Goal: Task Accomplishment & Management: Use online tool/utility

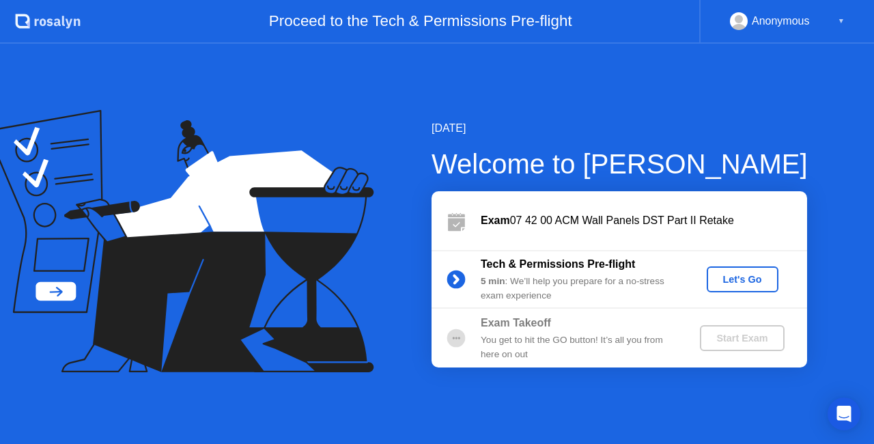
click at [719, 278] on div "Let's Go" at bounding box center [743, 279] width 61 height 11
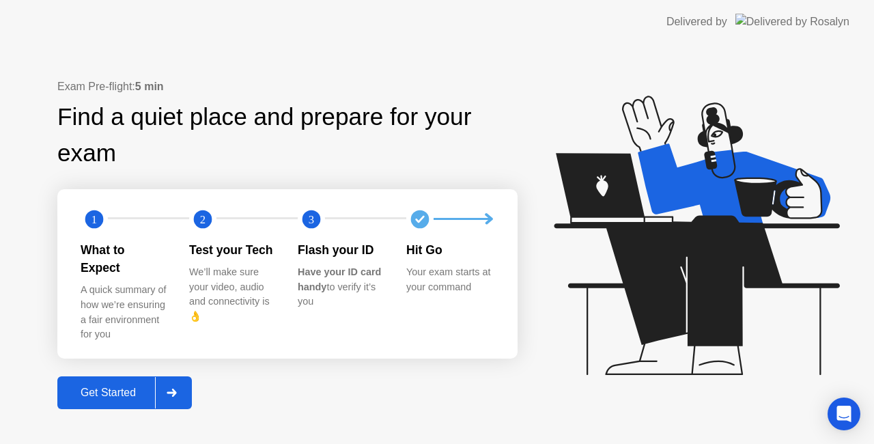
click at [124, 387] on div "Get Started" at bounding box center [108, 393] width 94 height 12
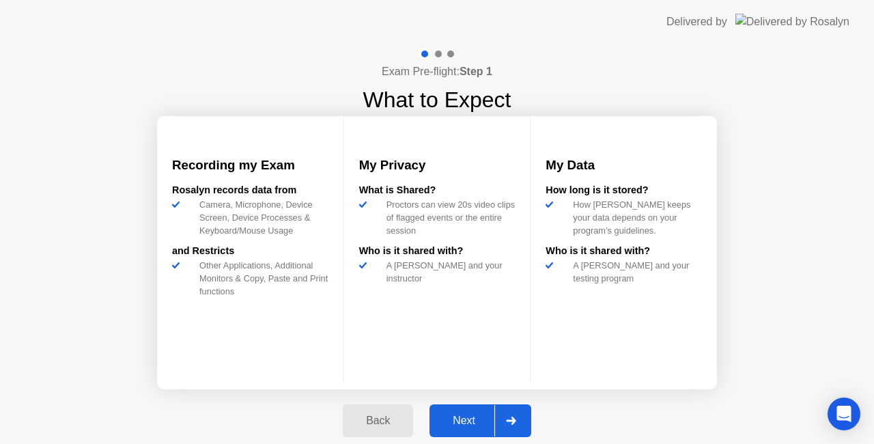
click at [451, 415] on div "Next" at bounding box center [464, 421] width 61 height 12
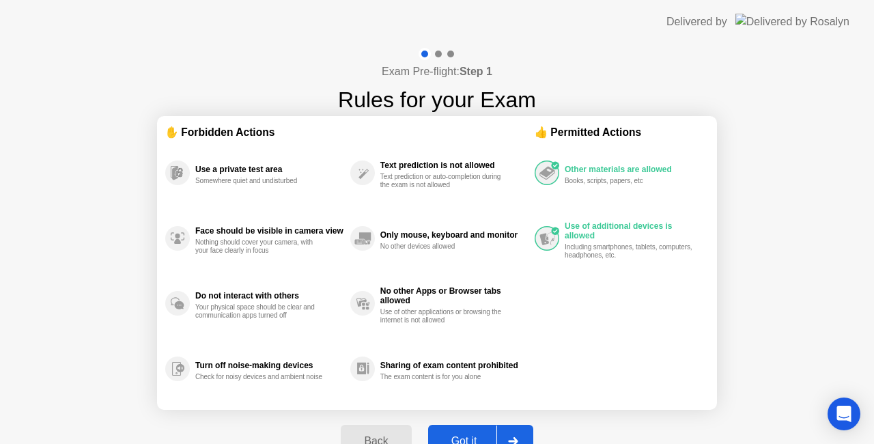
click at [462, 435] on div "Got it" at bounding box center [464, 441] width 64 height 12
select select "**********"
select select "*******"
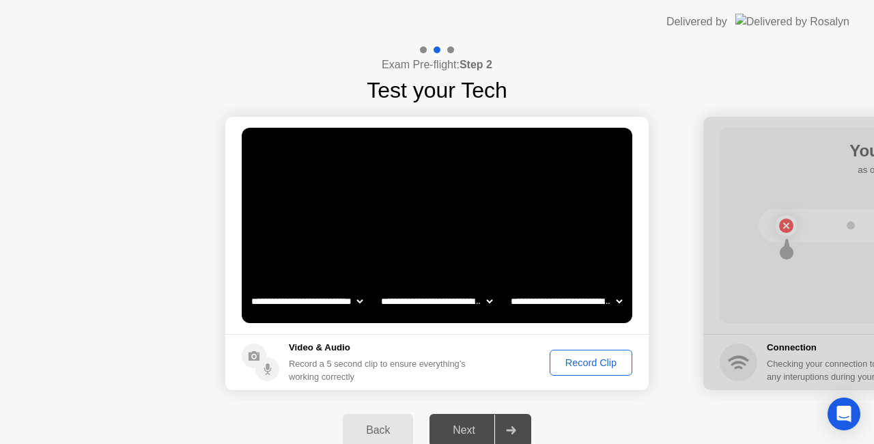
click at [585, 361] on div "Record Clip" at bounding box center [591, 362] width 73 height 11
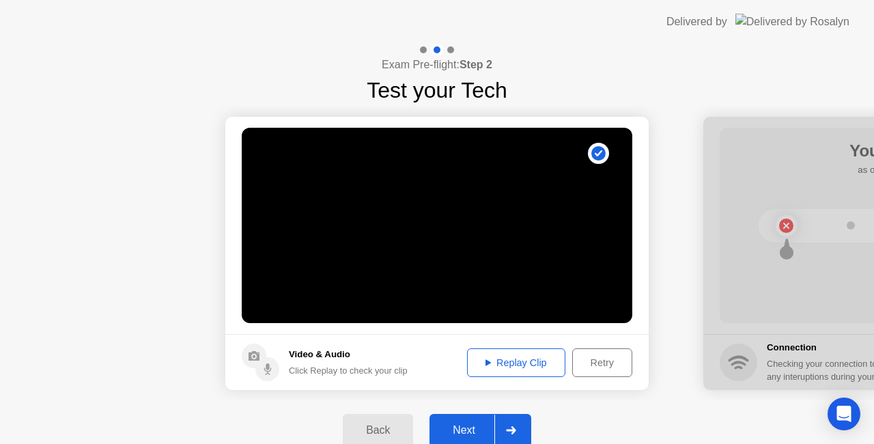
click at [520, 361] on div "Replay Clip" at bounding box center [516, 362] width 89 height 11
click at [475, 432] on div "Next" at bounding box center [464, 430] width 61 height 12
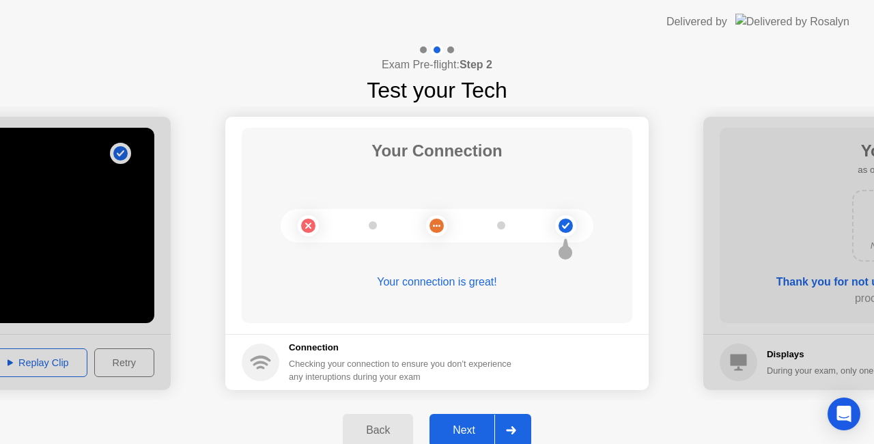
click at [452, 434] on div "Next" at bounding box center [464, 430] width 61 height 12
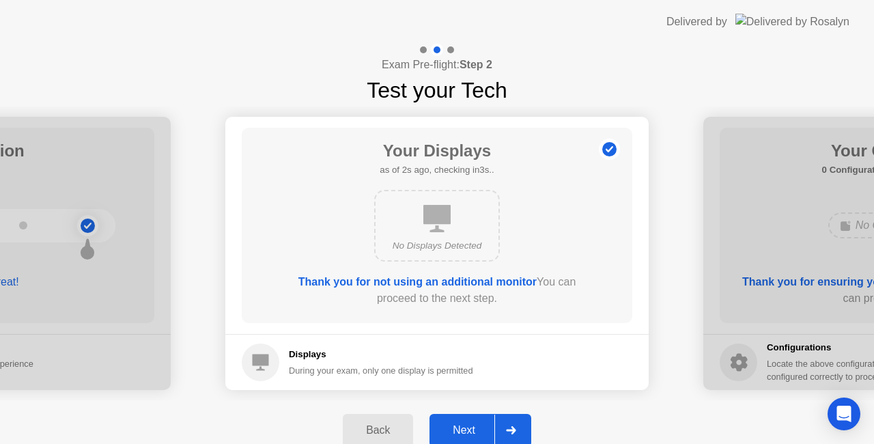
click at [452, 434] on div "Next" at bounding box center [464, 430] width 61 height 12
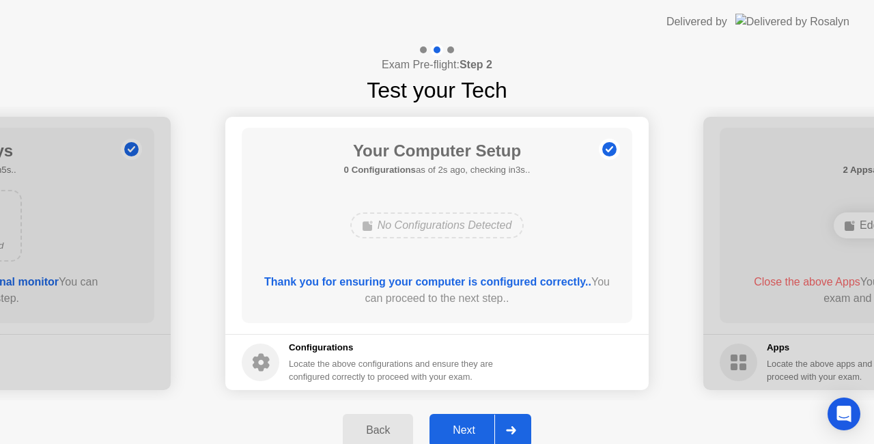
click at [454, 432] on div "Next" at bounding box center [464, 430] width 61 height 12
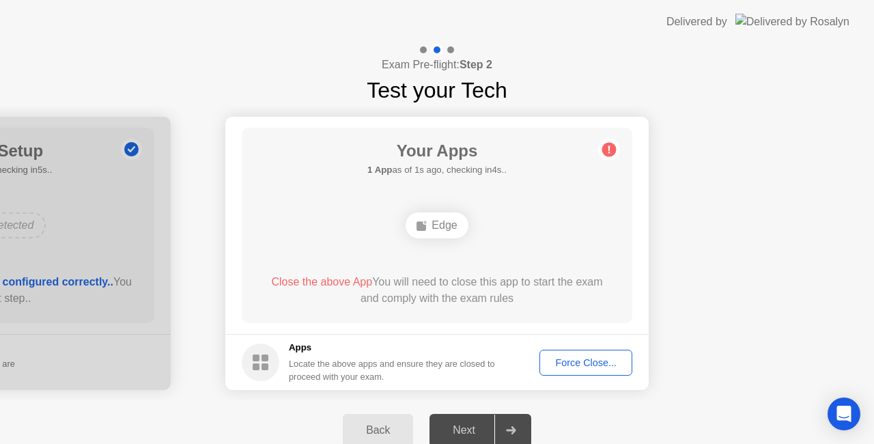
click at [568, 357] on div "Force Close..." at bounding box center [585, 362] width 83 height 11
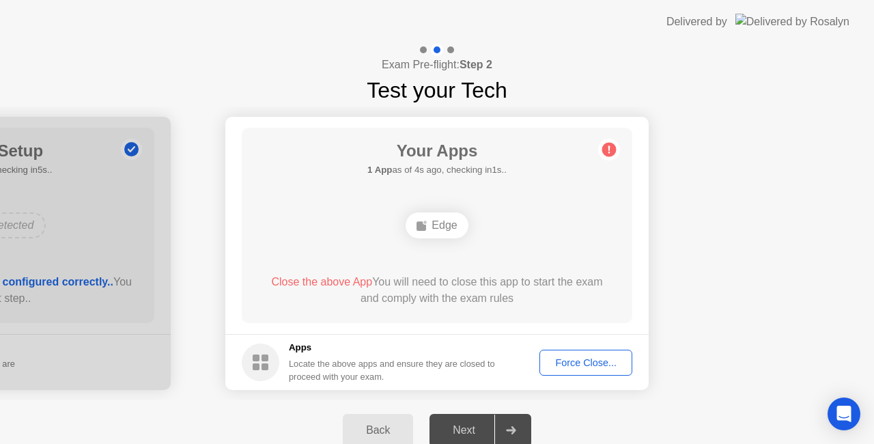
click at [553, 366] on div "Force Close..." at bounding box center [585, 362] width 83 height 11
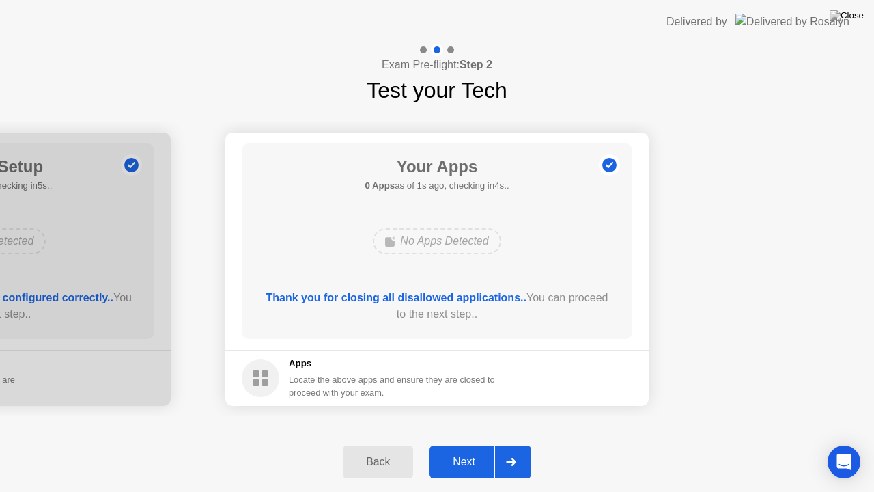
click at [455, 443] on div "Next" at bounding box center [464, 462] width 61 height 12
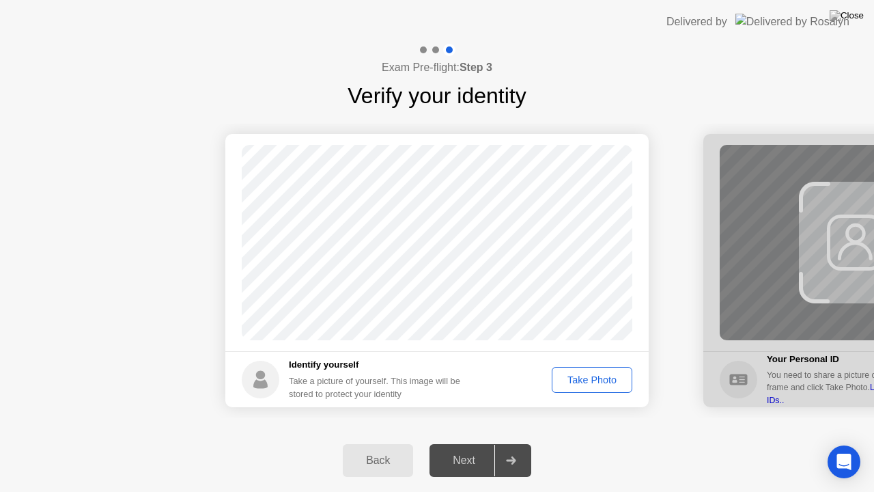
click at [579, 374] on div "Take Photo" at bounding box center [592, 379] width 71 height 11
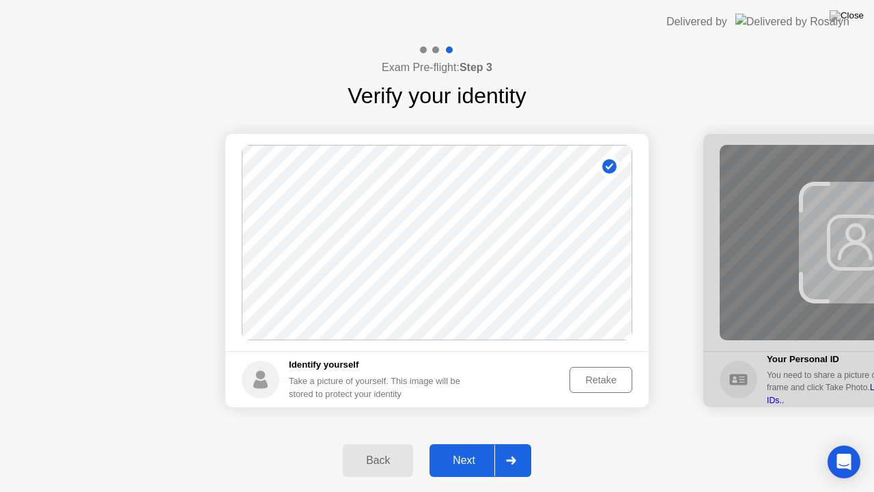
click at [467, 443] on div "Next" at bounding box center [464, 460] width 61 height 12
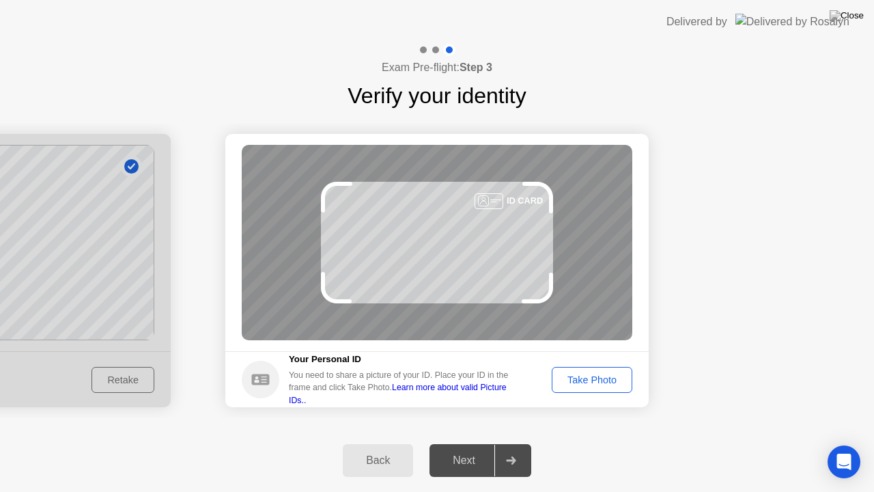
click at [596, 374] on div "Take Photo" at bounding box center [592, 379] width 71 height 11
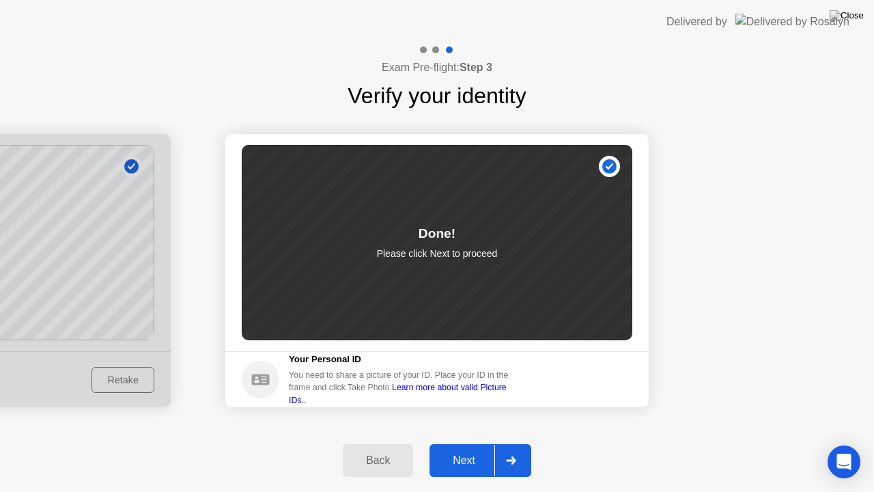
click at [460, 443] on div "Next" at bounding box center [464, 460] width 61 height 12
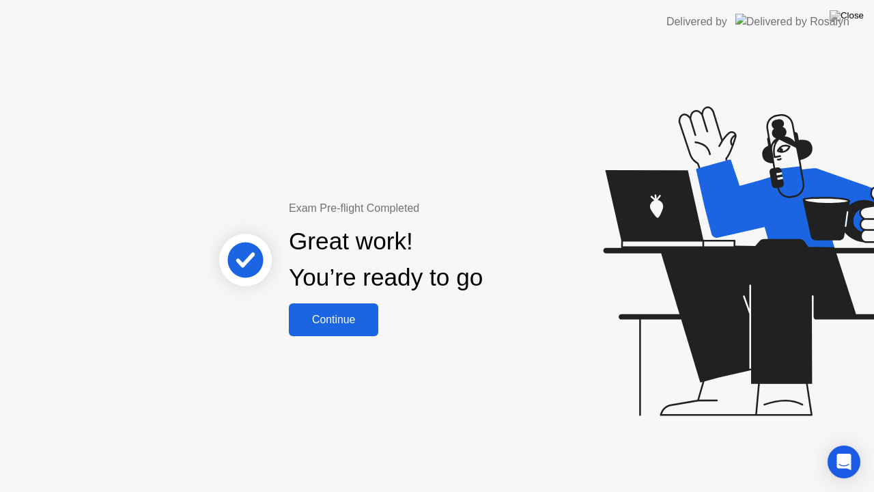
click at [343, 320] on div "Continue" at bounding box center [333, 320] width 81 height 12
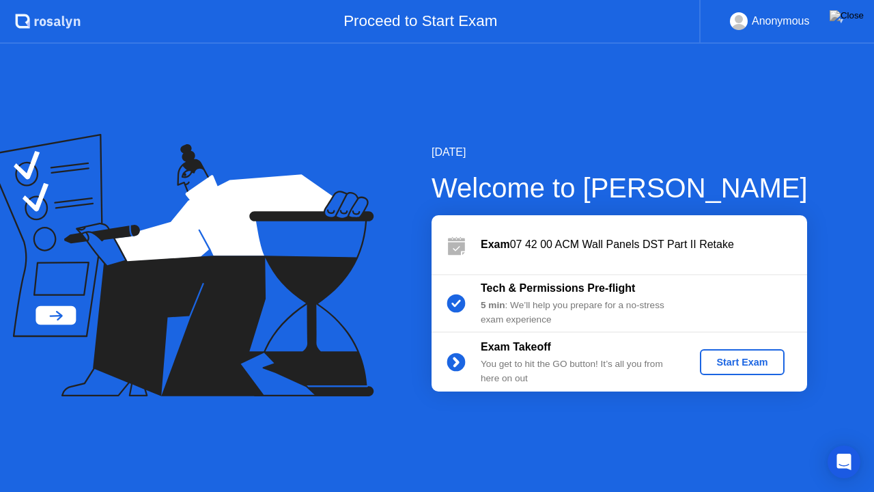
click at [719, 361] on div "Start Exam" at bounding box center [742, 362] width 73 height 11
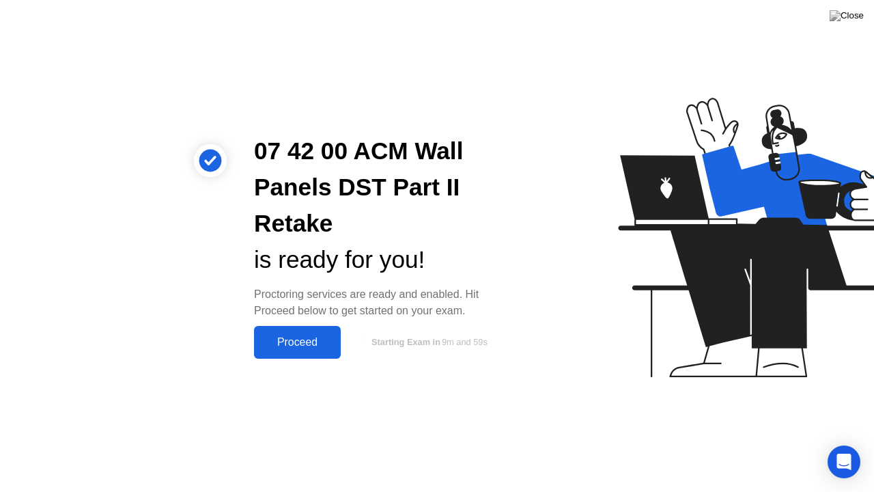
click at [295, 347] on div "Proceed" at bounding box center [297, 342] width 79 height 12
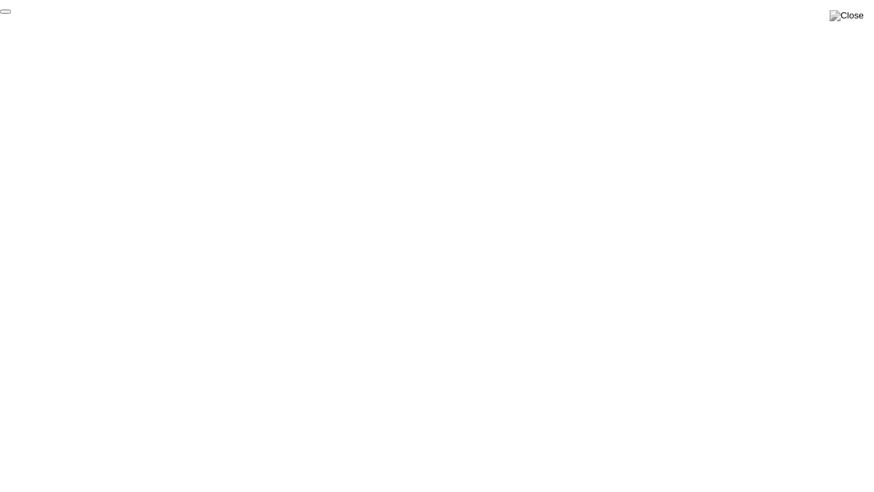
click div "End Proctoring Session"
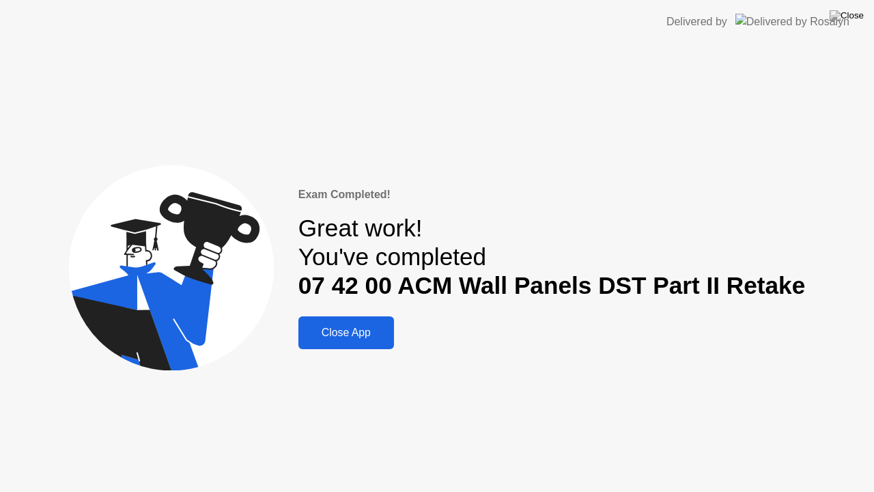
click at [351, 339] on div "Close App" at bounding box center [346, 333] width 87 height 12
